Goal: Information Seeking & Learning: Find specific fact

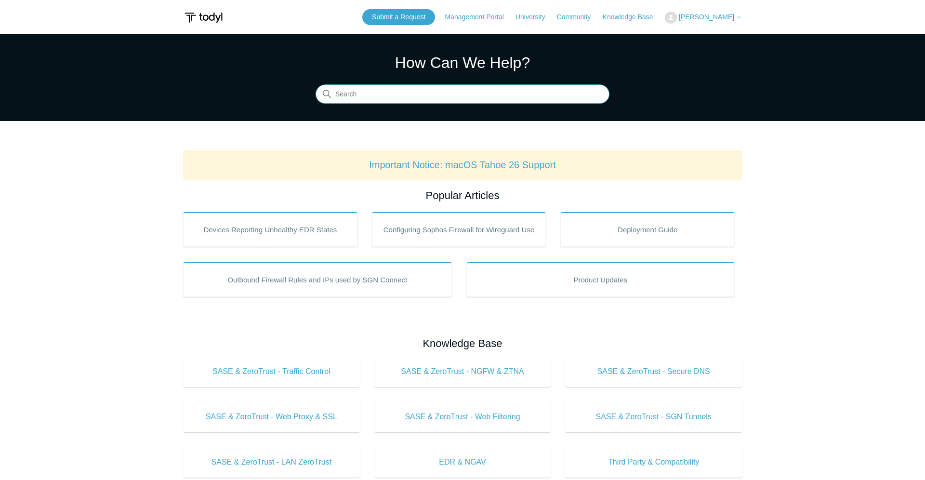
click at [509, 89] on input "Search" at bounding box center [462, 94] width 294 height 19
type input "pop"
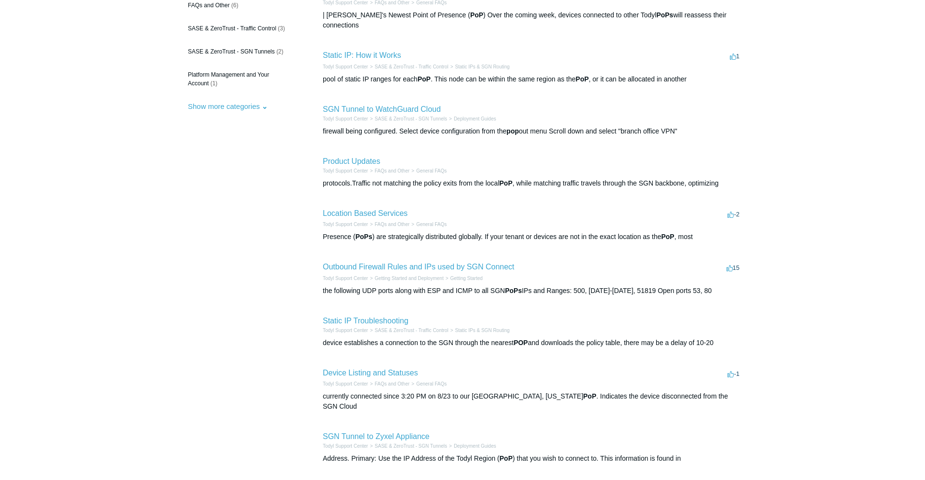
scroll to position [257, 0]
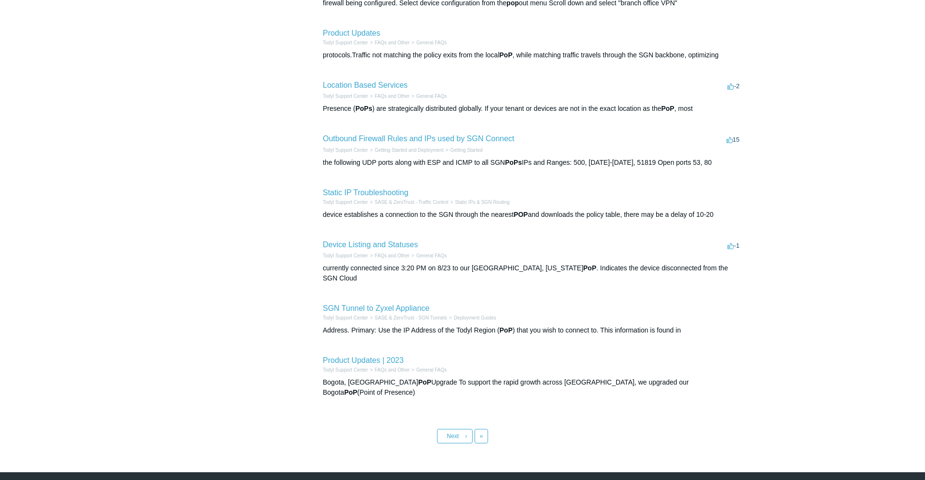
click at [453, 144] on article "Todyl Support Center Getting Started and Deployment Getting Started the followi…" at bounding box center [532, 155] width 419 height 23
click at [447, 134] on link "Outbound Firewall Rules and IPs used by SGN Connect" at bounding box center [419, 138] width 192 height 8
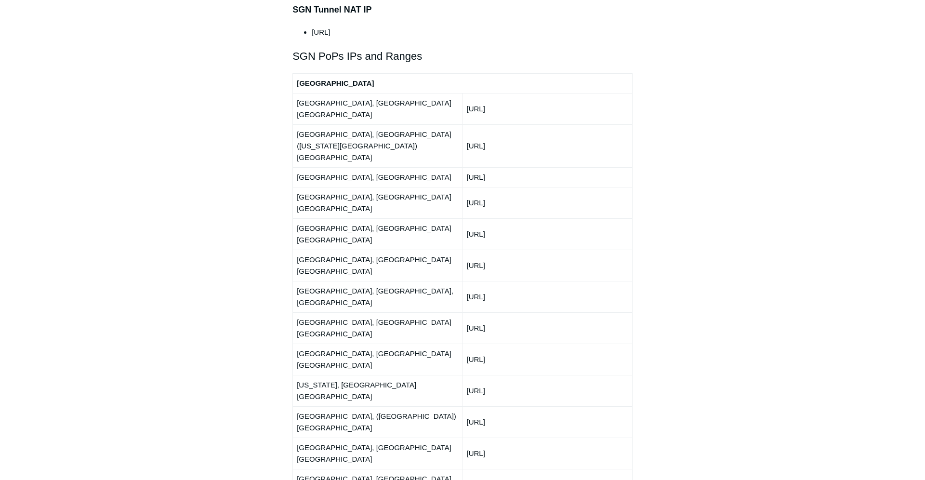
scroll to position [1130, 0]
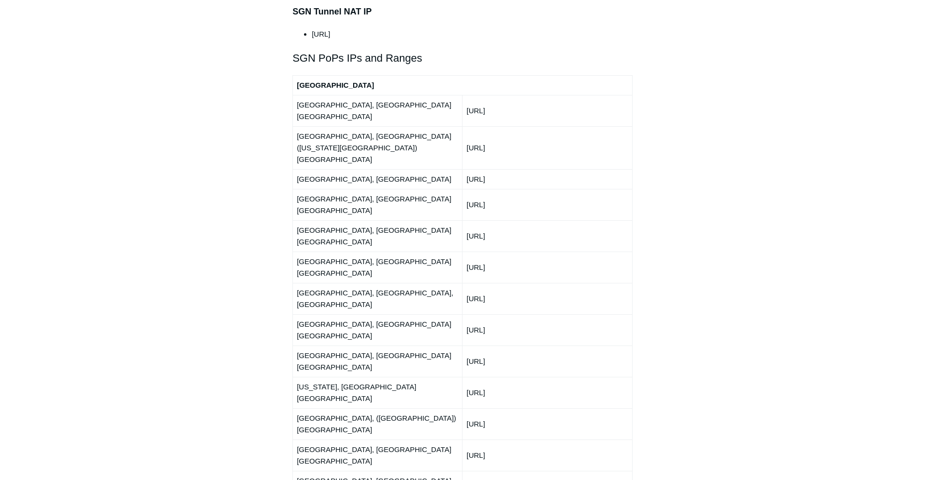
click at [338, 377] on td "New York, NY USA" at bounding box center [377, 392] width 169 height 31
click at [325, 377] on td "[US_STATE], [GEOGRAPHIC_DATA] [GEOGRAPHIC_DATA]" at bounding box center [377, 392] width 169 height 31
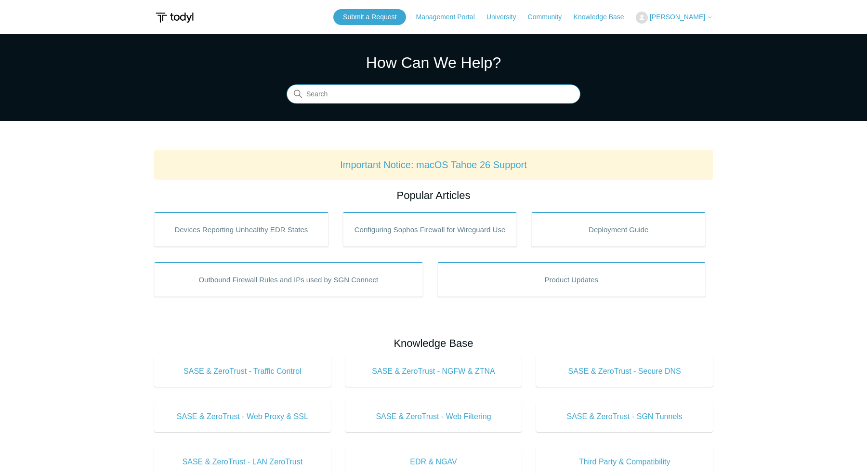
click at [522, 93] on input "Search" at bounding box center [434, 94] width 294 height 19
type input "pop"
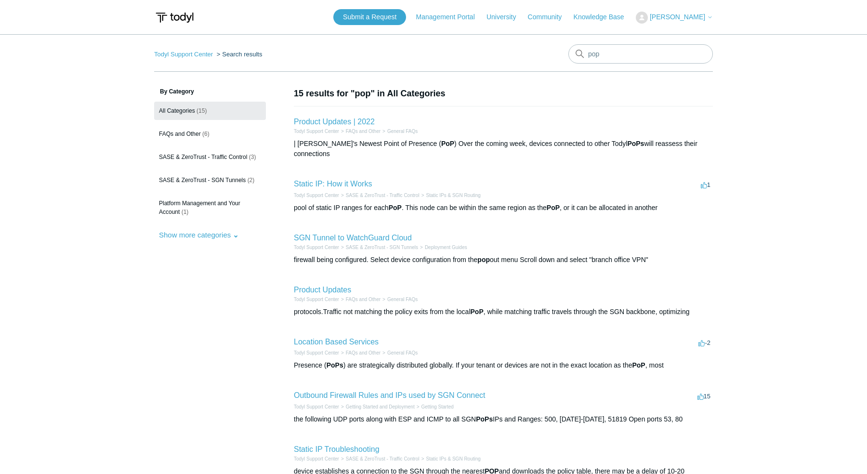
scroll to position [262, 0]
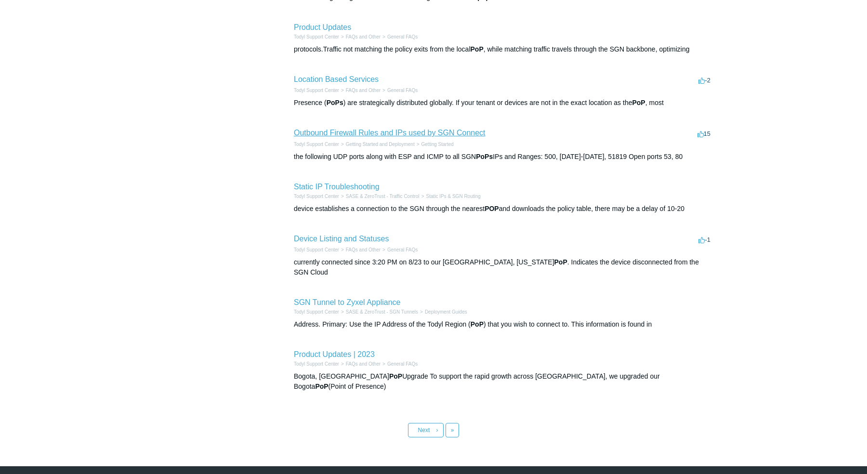
click at [326, 129] on link "Outbound Firewall Rules and IPs used by SGN Connect" at bounding box center [390, 133] width 192 height 8
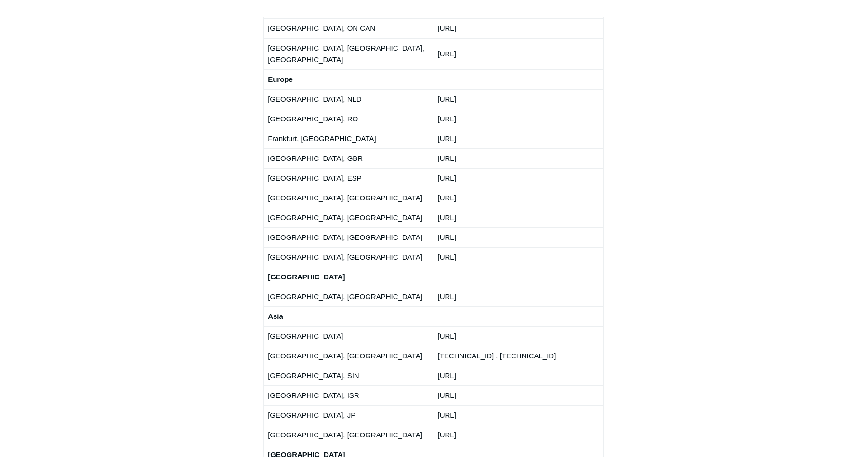
scroll to position [1629, 0]
